Goal: Transaction & Acquisition: Purchase product/service

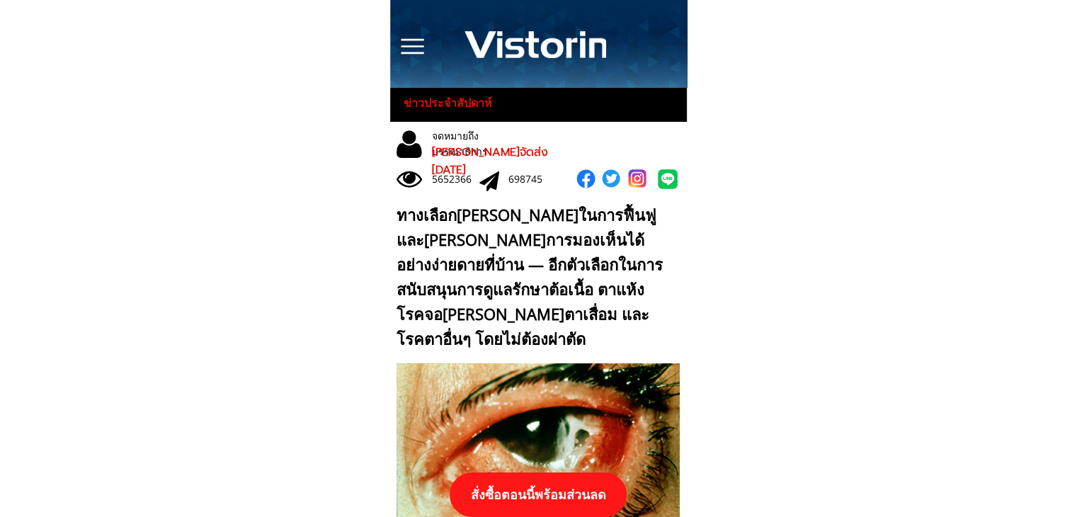
click at [541, 476] on p "สั่งซื้อตอนนี้พร้อมส่วนลด" at bounding box center [538, 494] width 177 height 45
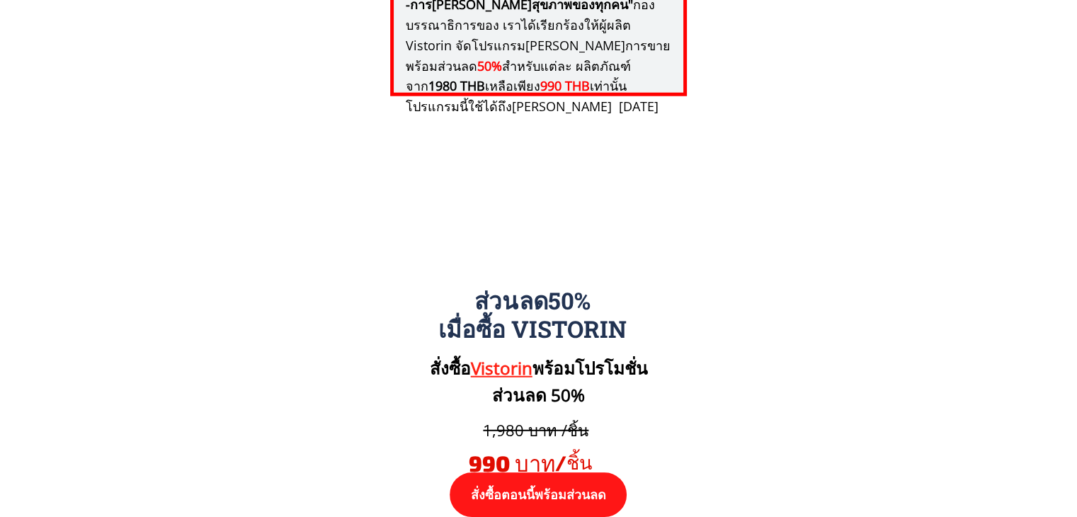
scroll to position [14702, 0]
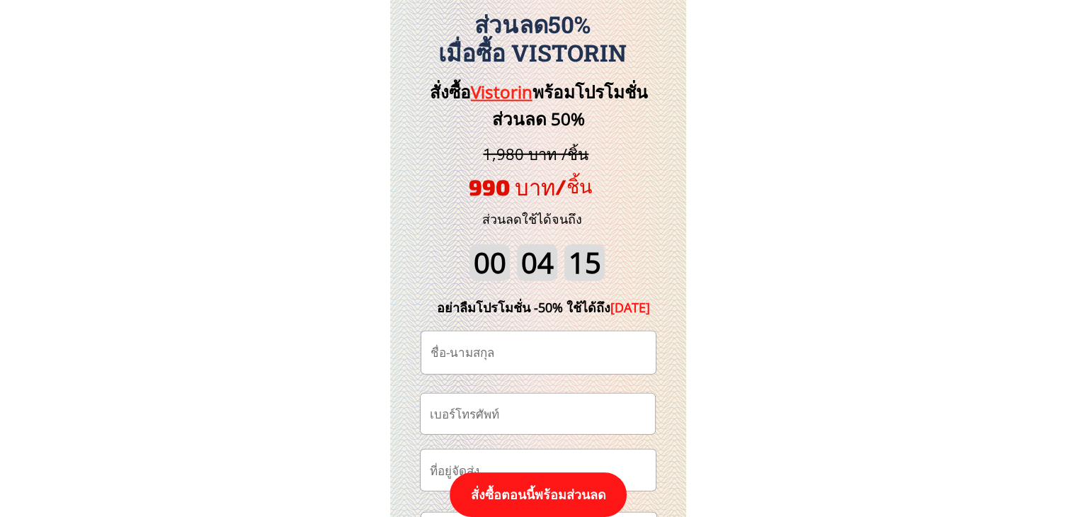
click at [516, 399] on input "tel" at bounding box center [537, 414] width 223 height 40
paste input "0930931822"
type input "0930931822"
click at [567, 349] on input "text" at bounding box center [538, 352] width 223 height 42
paste input "พรชนก ภาละบาล"
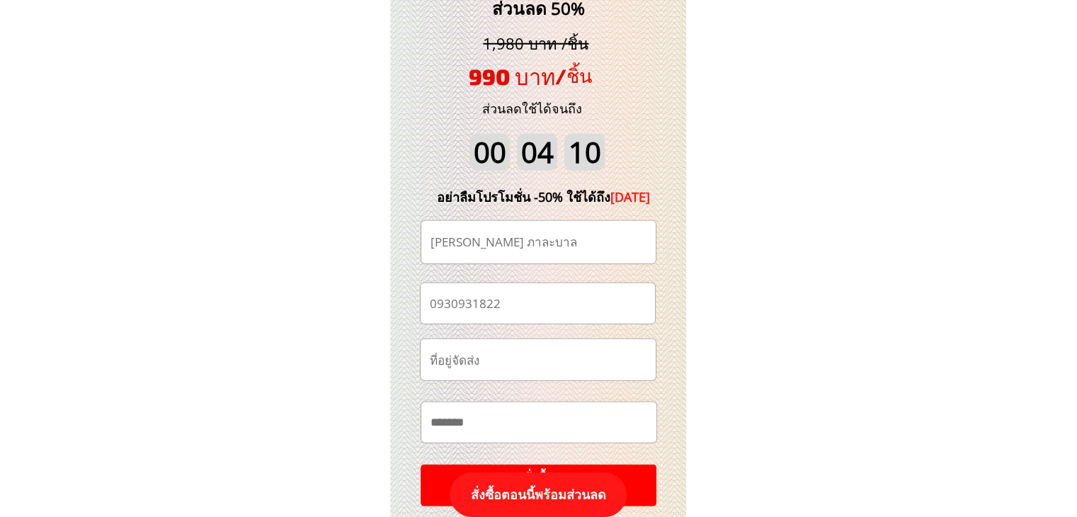
scroll to position [14986, 0]
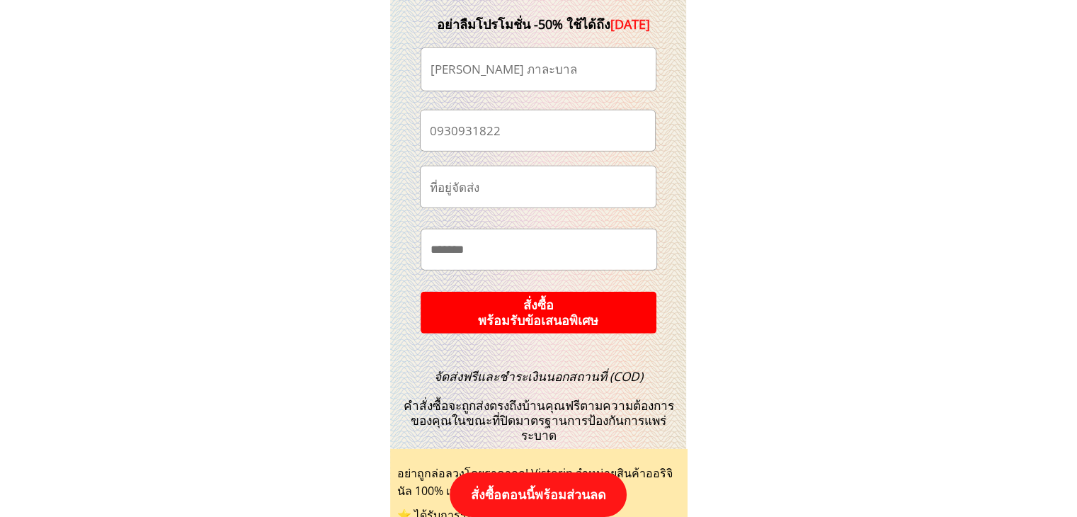
type input "พรชนก ภาละบาล"
click at [600, 322] on p "สั่งซื้อ พร้อมรับข้อเสนอพิเศษ" at bounding box center [538, 313] width 238 height 42
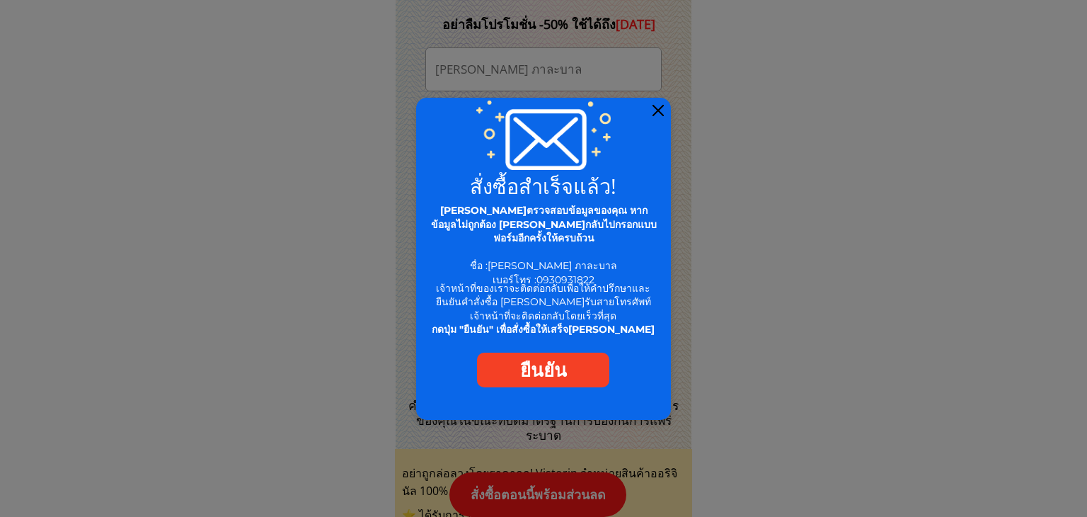
click at [661, 105] on div at bounding box center [658, 110] width 11 height 11
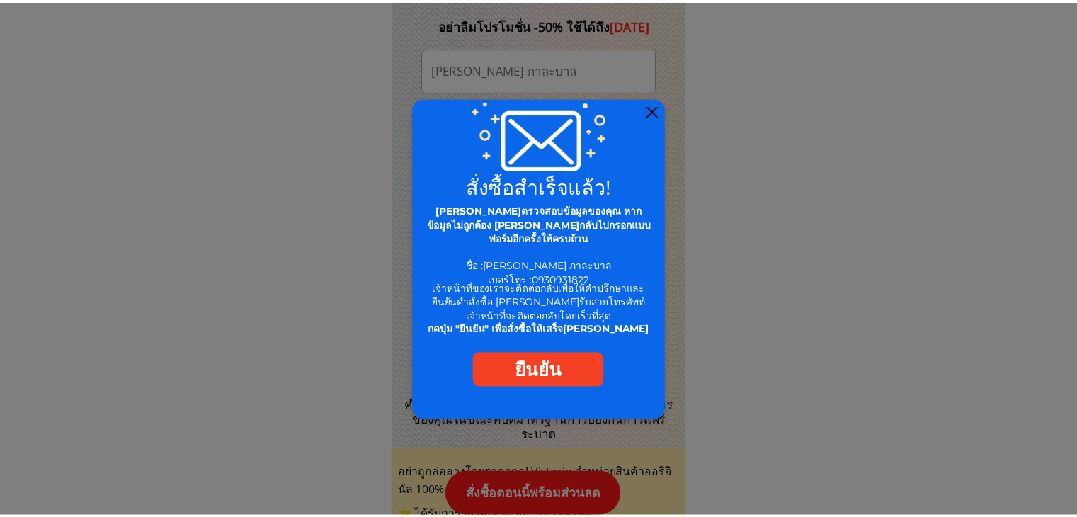
scroll to position [14986, 0]
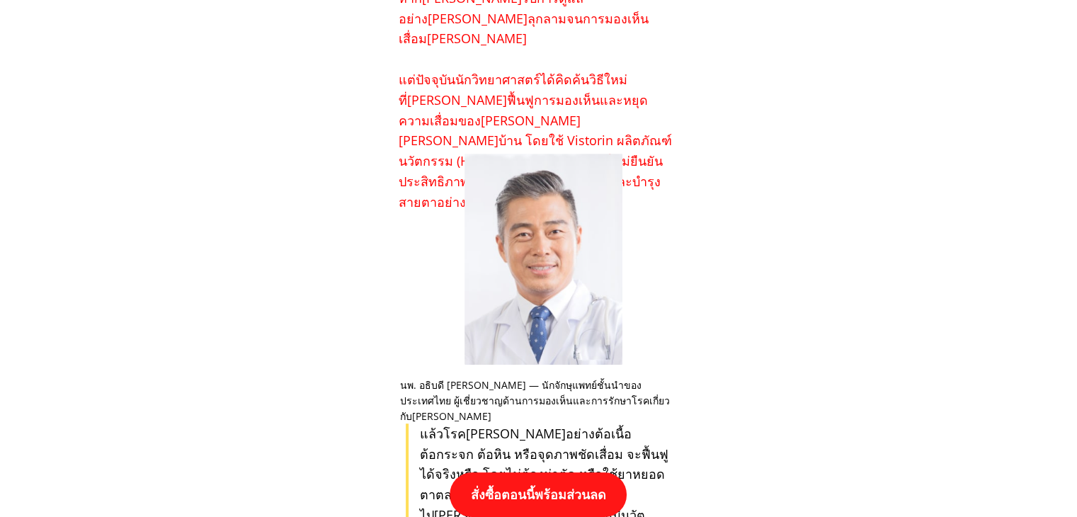
scroll to position [779, 0]
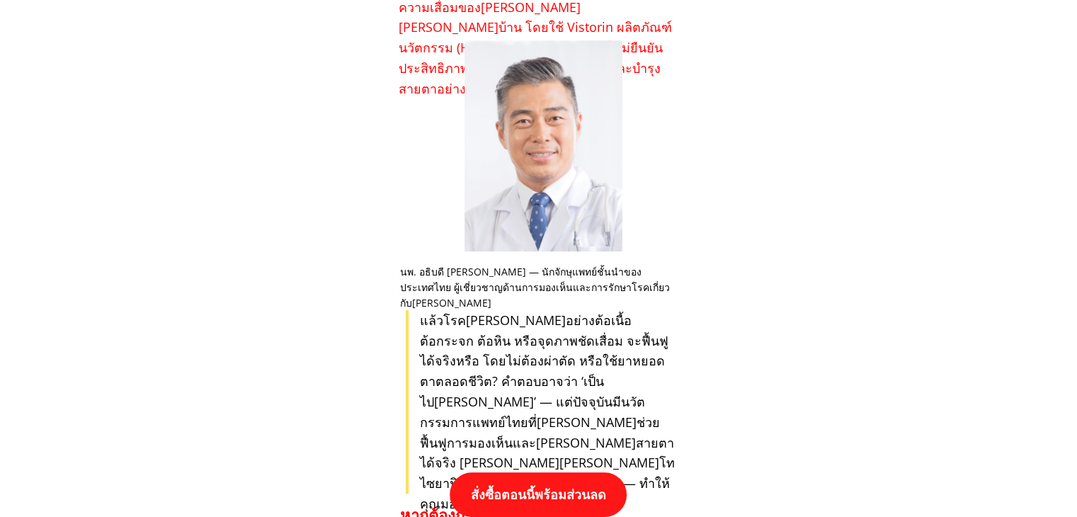
click at [532, 491] on p "สั่งซื้อตอนนี้พร้อมส่วนลด" at bounding box center [539, 494] width 178 height 45
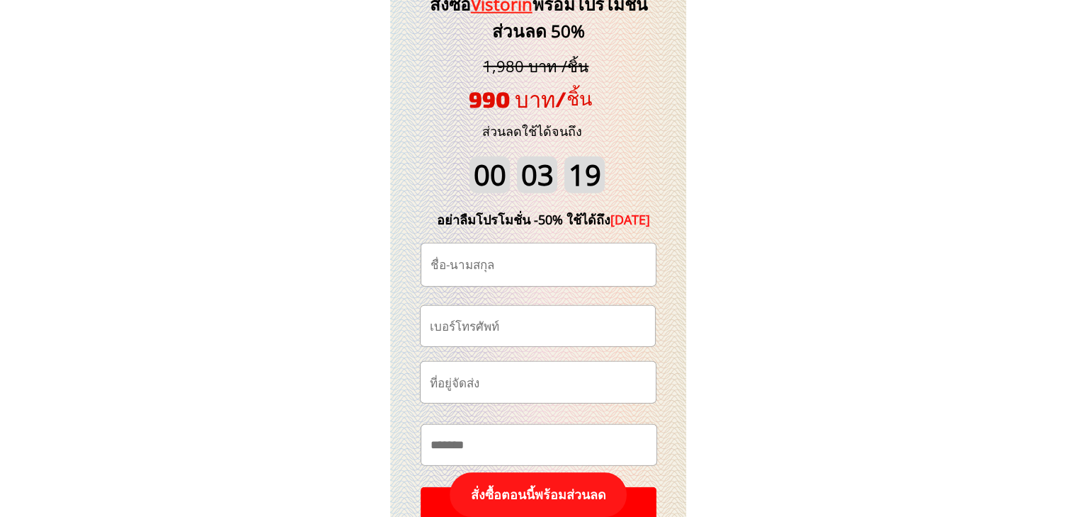
scroll to position [14844, 0]
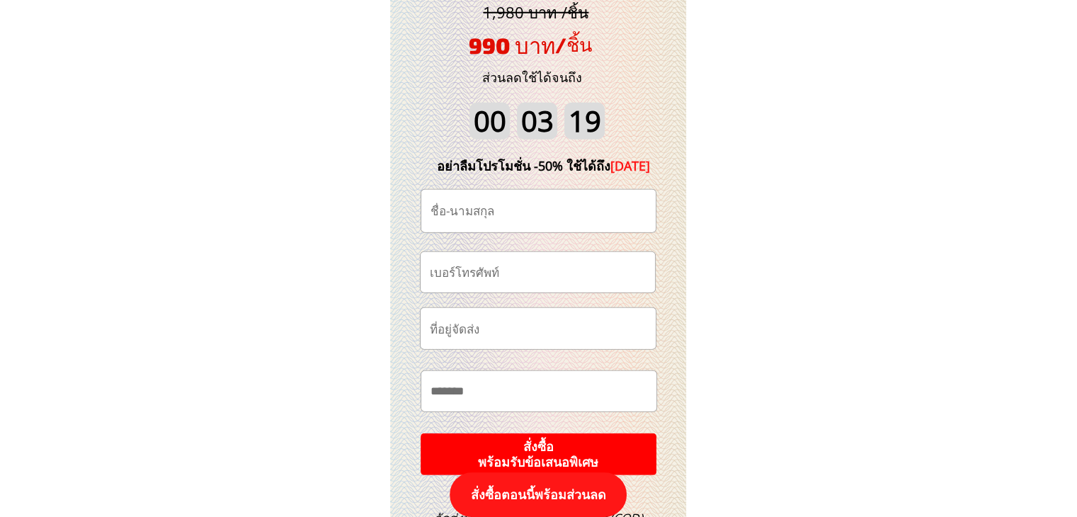
click at [542, 275] on input "tel" at bounding box center [537, 272] width 223 height 40
paste input "0957098527"
type input "0957098527"
click at [551, 193] on input "text" at bounding box center [538, 211] width 223 height 42
paste input "Anusara Fu"
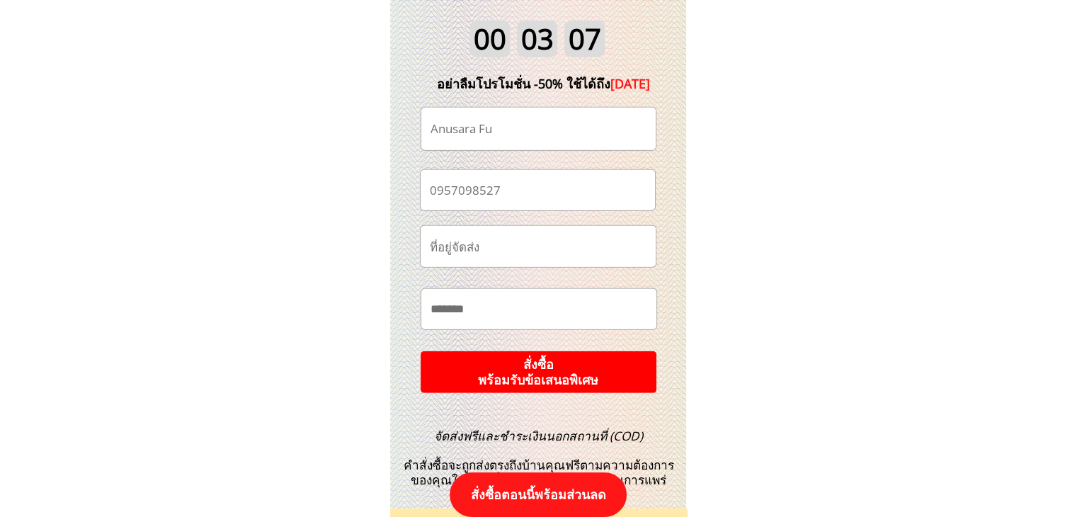
scroll to position [14986, 0]
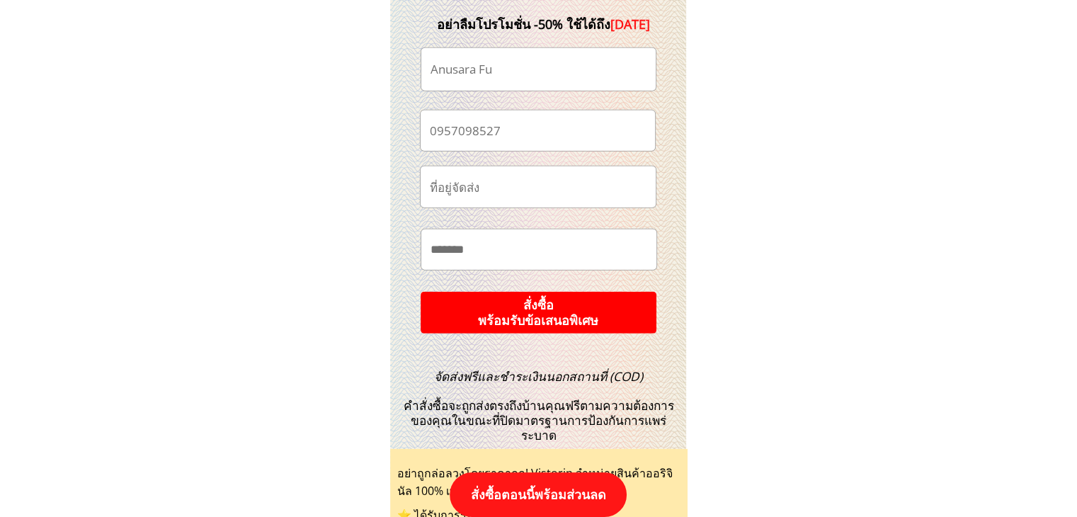
type input "Anusara Fu"
click at [559, 312] on p "สั่งซื้อ พร้อมรับข้อเสนอพิเศษ" at bounding box center [538, 313] width 258 height 46
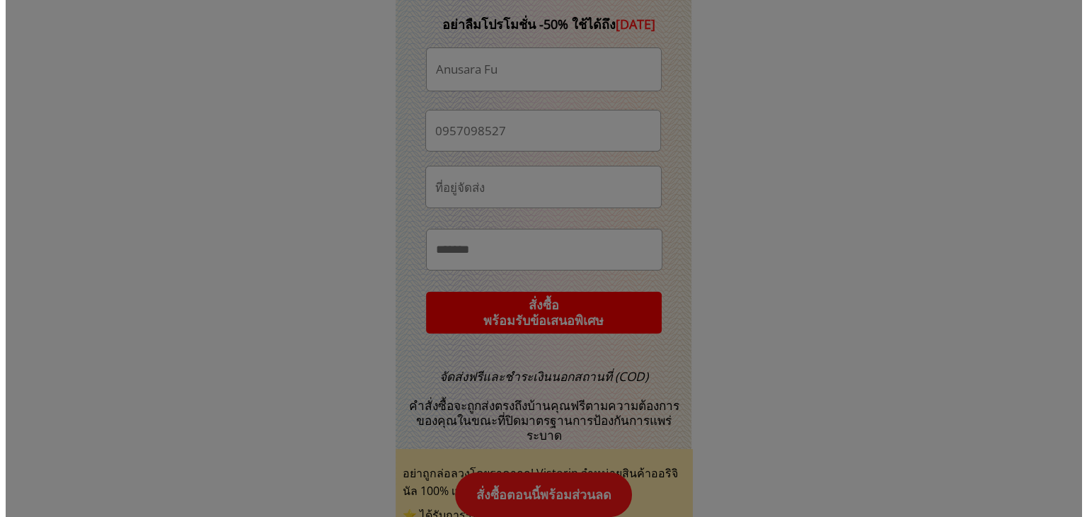
scroll to position [0, 0]
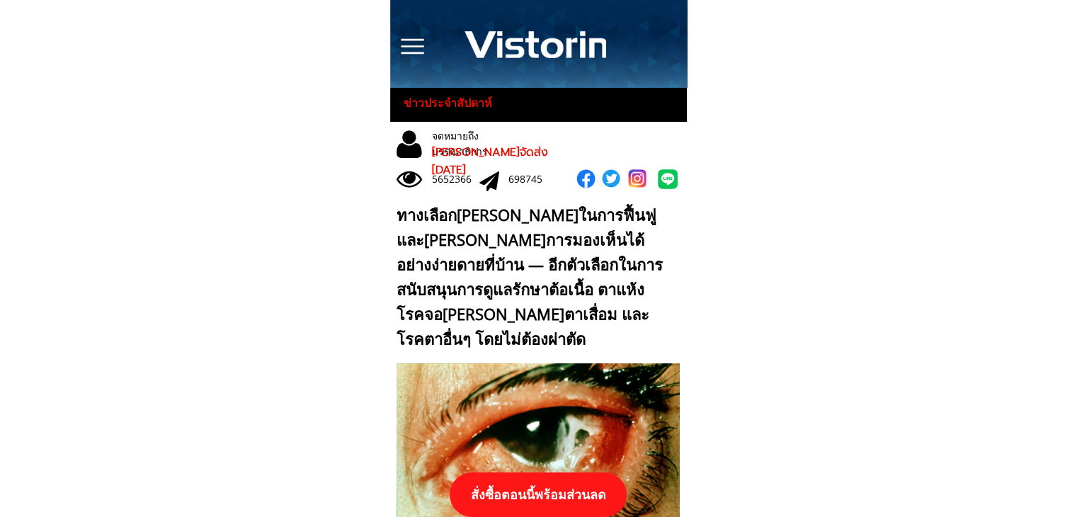
click at [551, 501] on p "สั่งซื้อตอนนี้พร้อมส่วนลด" at bounding box center [538, 494] width 177 height 45
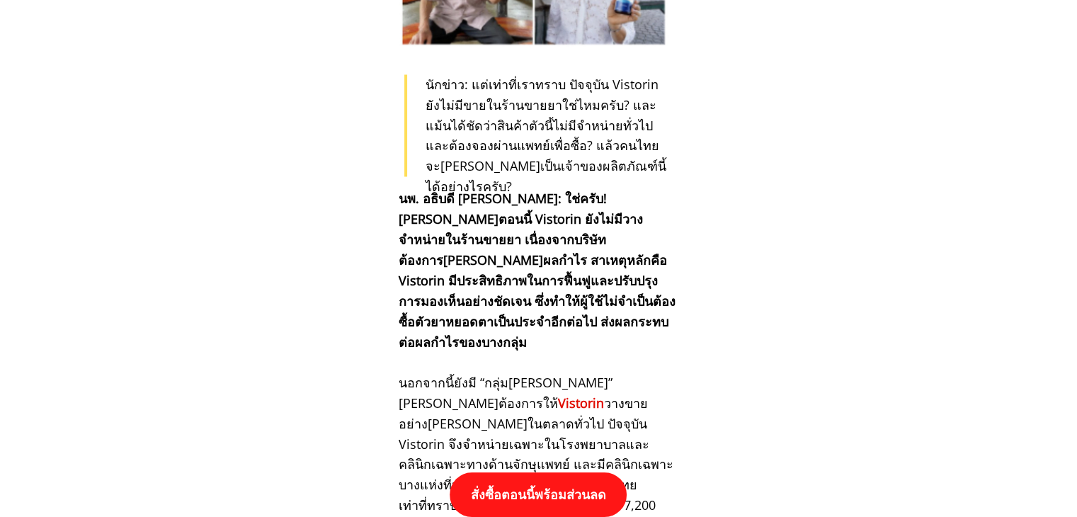
scroll to position [14702, 0]
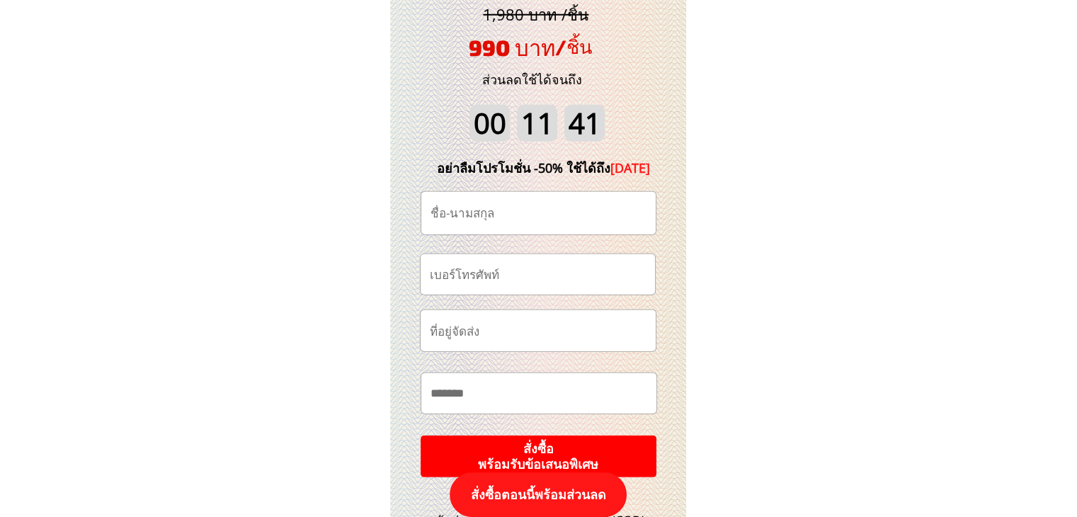
scroll to position [14844, 0]
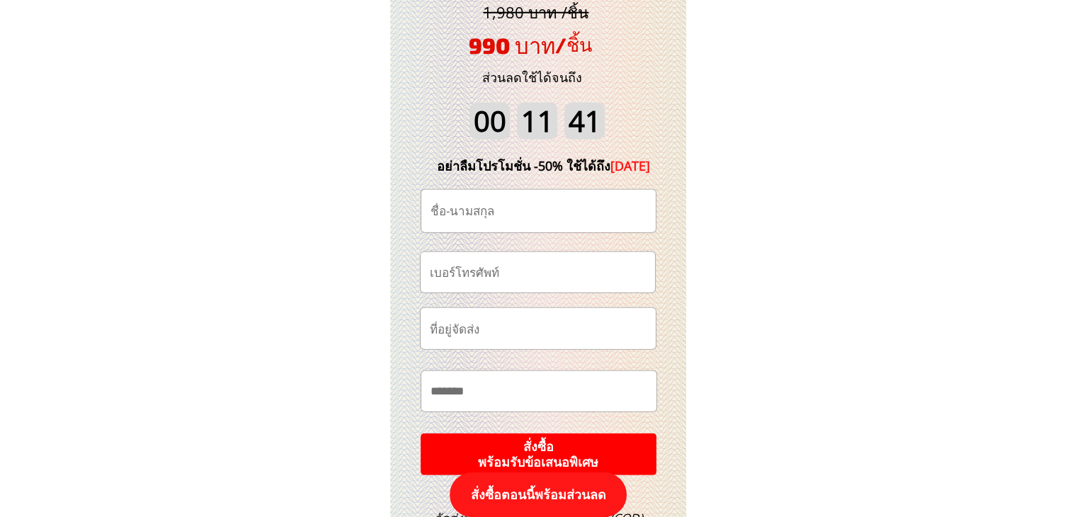
click at [541, 271] on input "tel" at bounding box center [537, 272] width 223 height 40
paste input "0622901761"
type input "0622901761"
click at [532, 215] on input "text" at bounding box center [538, 211] width 223 height 42
paste input "วรินทิพย์ หมูแก้ว"
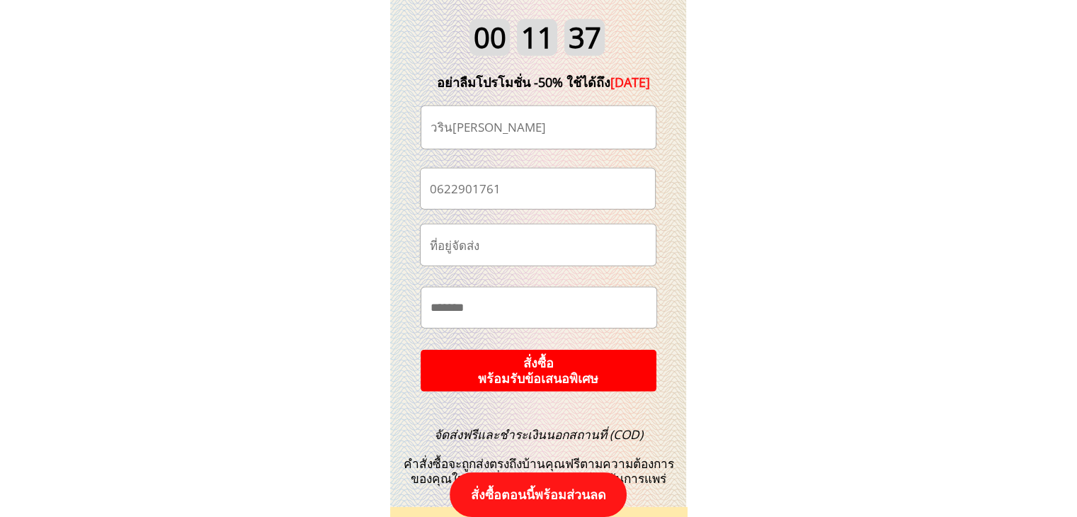
scroll to position [14986, 0]
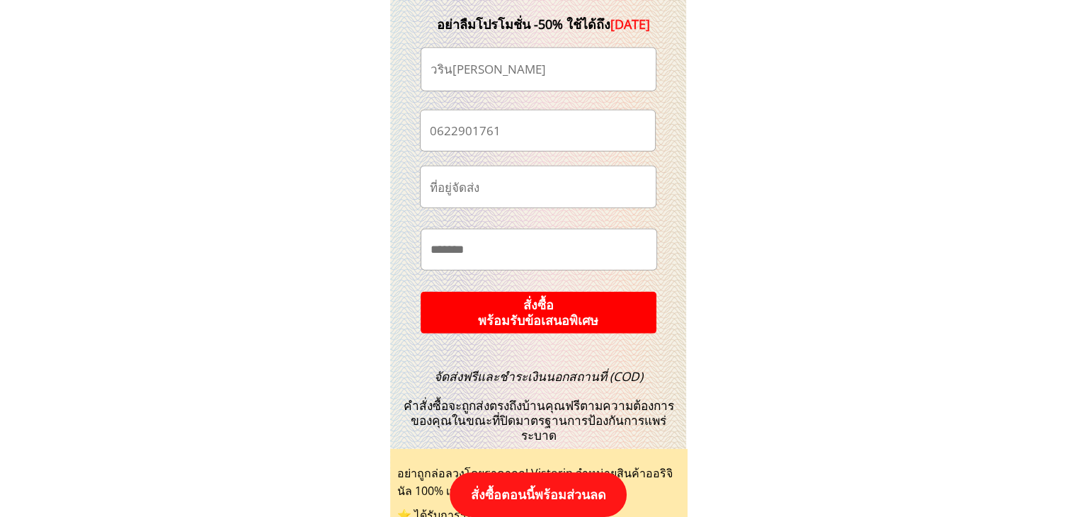
type input "วรินทิพย์ หมูแก้ว"
click at [597, 315] on p "สั่งซื้อ พร้อมรับข้อเสนอพิเศษ" at bounding box center [538, 312] width 243 height 43
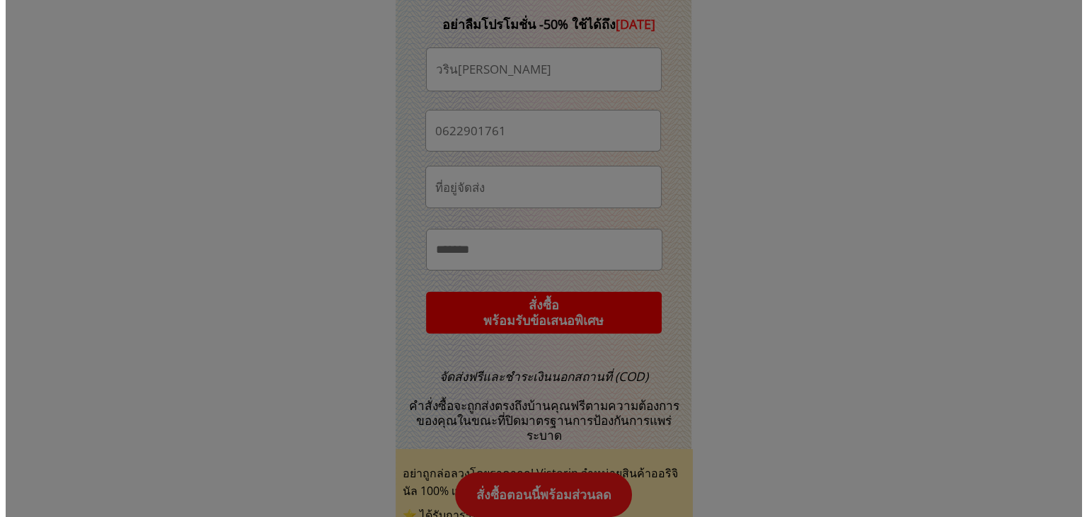
scroll to position [0, 0]
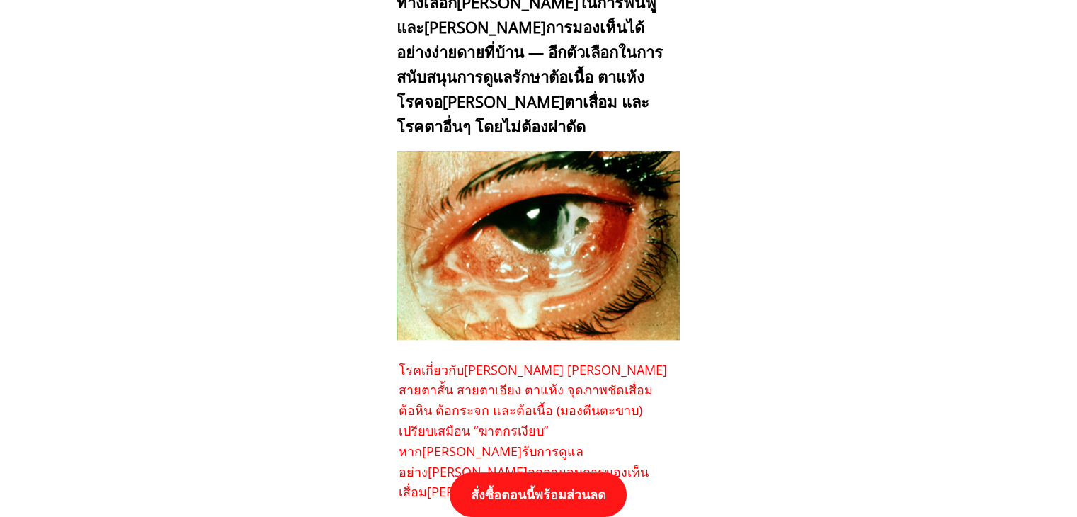
click at [570, 493] on p "สั่งซื้อตอนนี้พร้อมส่วนลด" at bounding box center [538, 494] width 177 height 45
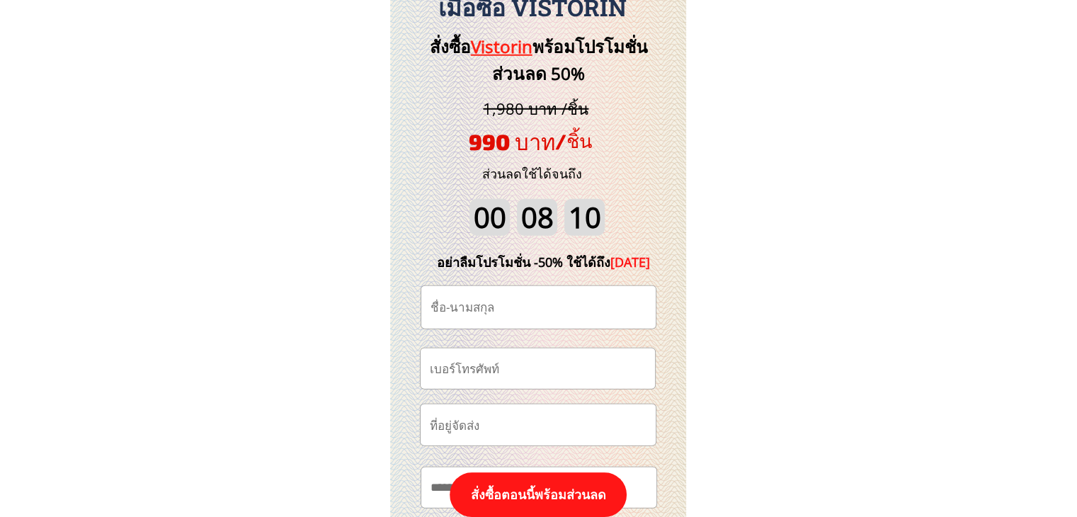
scroll to position [14773, 0]
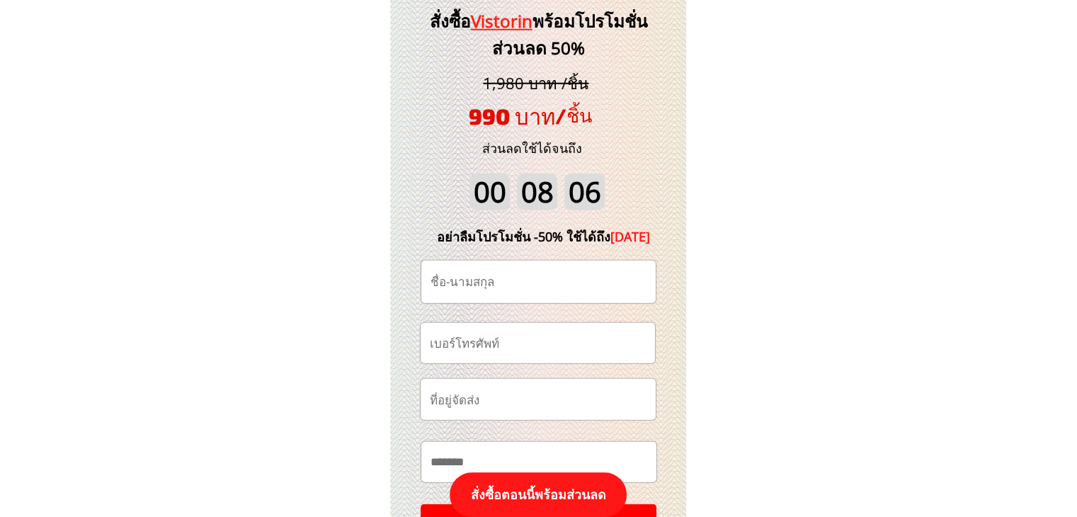
click at [526, 345] on input "tel" at bounding box center [537, 343] width 223 height 40
paste input "0935168752"
type input "0935168752"
click at [537, 271] on input "text" at bounding box center [538, 282] width 223 height 42
paste input "เสาวนี ภูสุวรรณ"
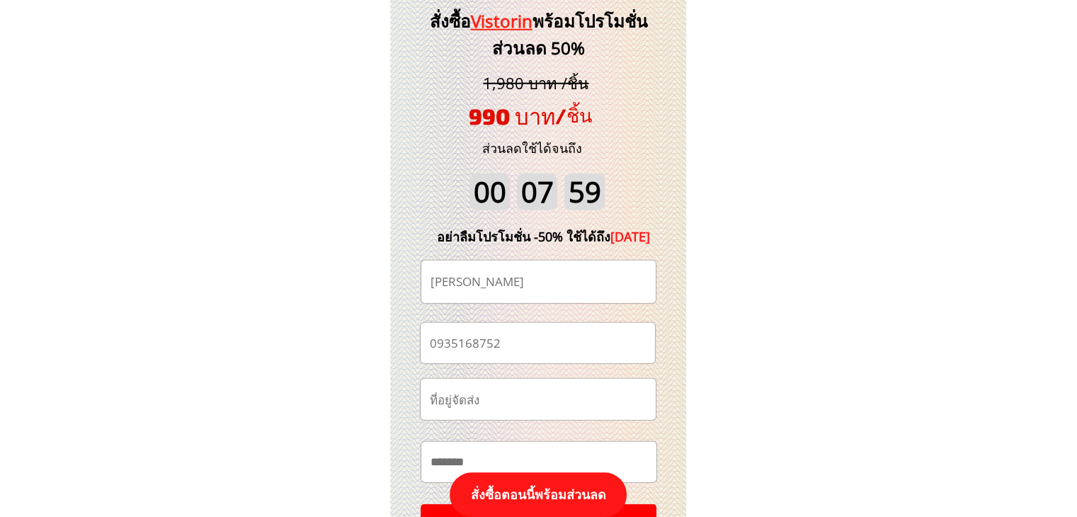
scroll to position [14986, 0]
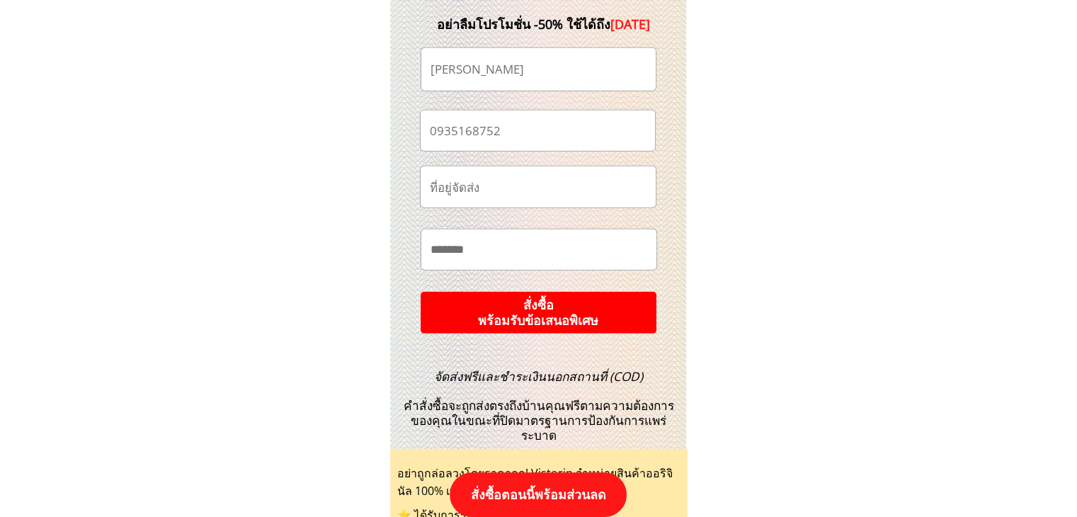
type input "เสาวนี ภูสุวรรณ"
click at [563, 307] on p "สั่งซื้อ พร้อมรับข้อเสนอพิเศษ" at bounding box center [538, 313] width 236 height 42
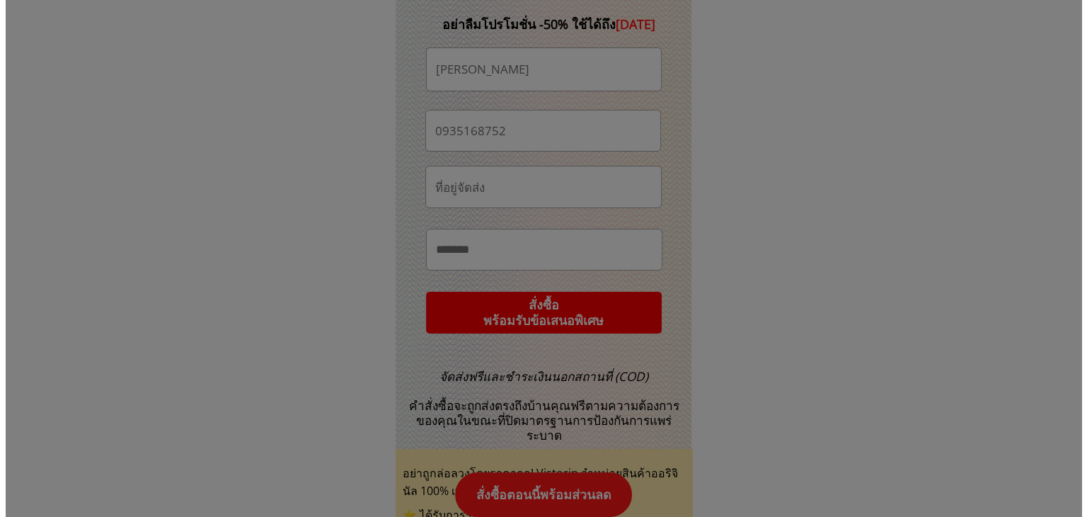
scroll to position [0, 0]
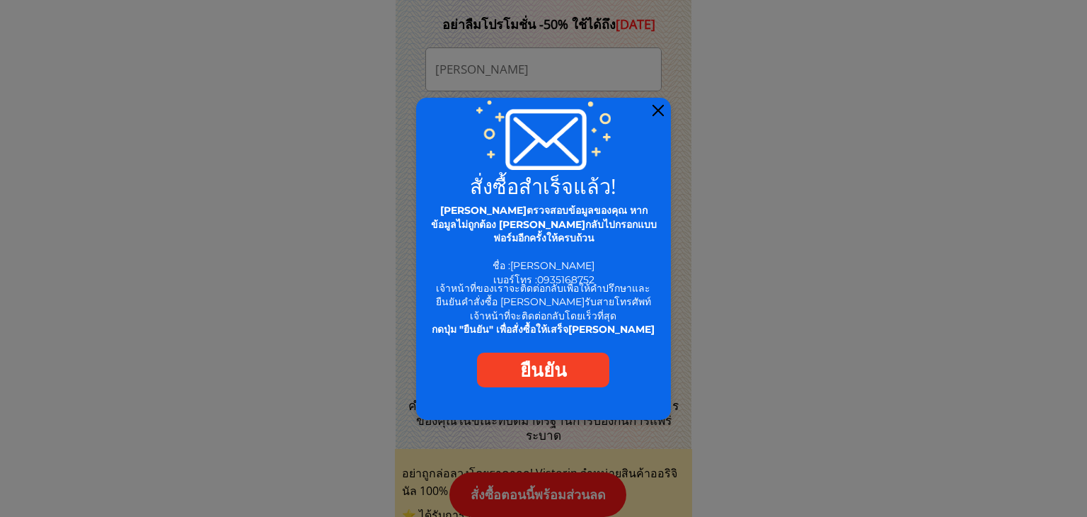
click at [658, 109] on div at bounding box center [658, 110] width 11 height 11
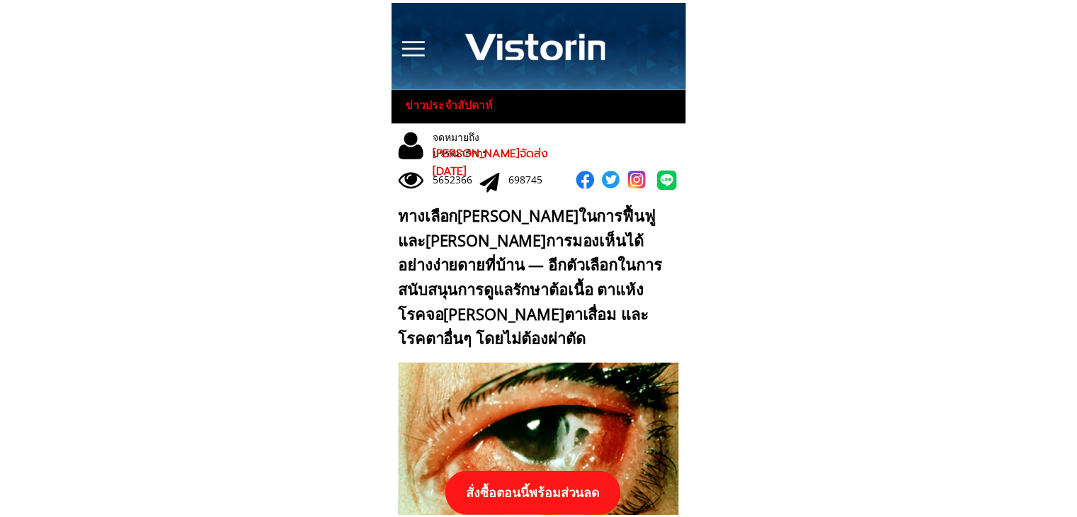
scroll to position [14986, 0]
